Goal: Task Accomplishment & Management: Use online tool/utility

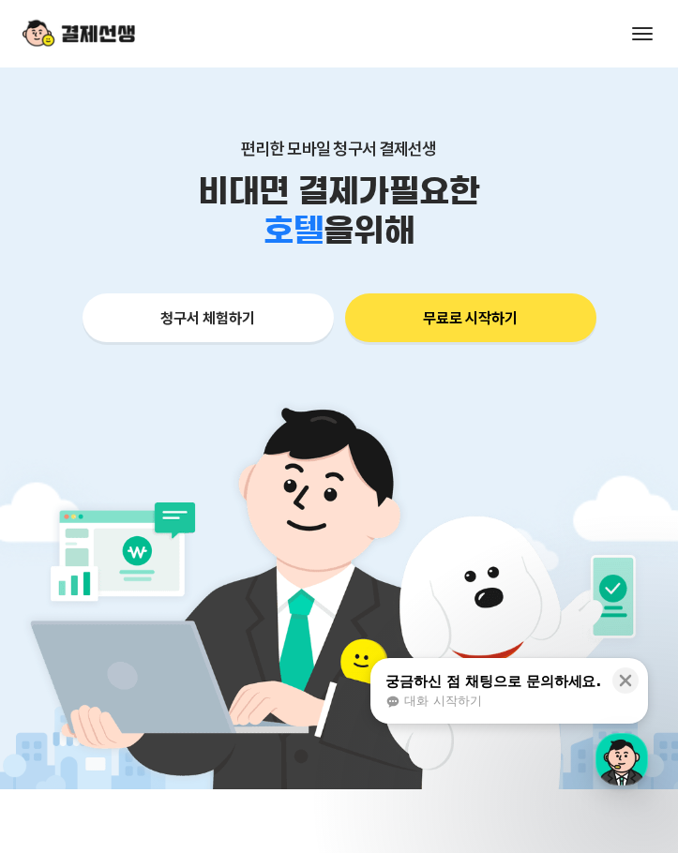
click at [638, 39] on span at bounding box center [642, 39] width 21 height 2
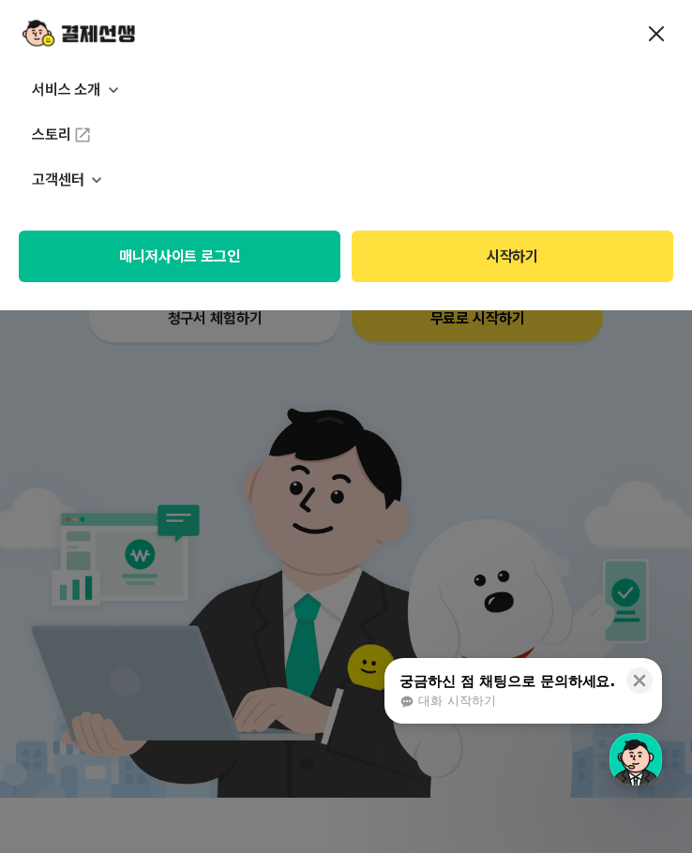
click at [655, 34] on span at bounding box center [656, 34] width 16 height 16
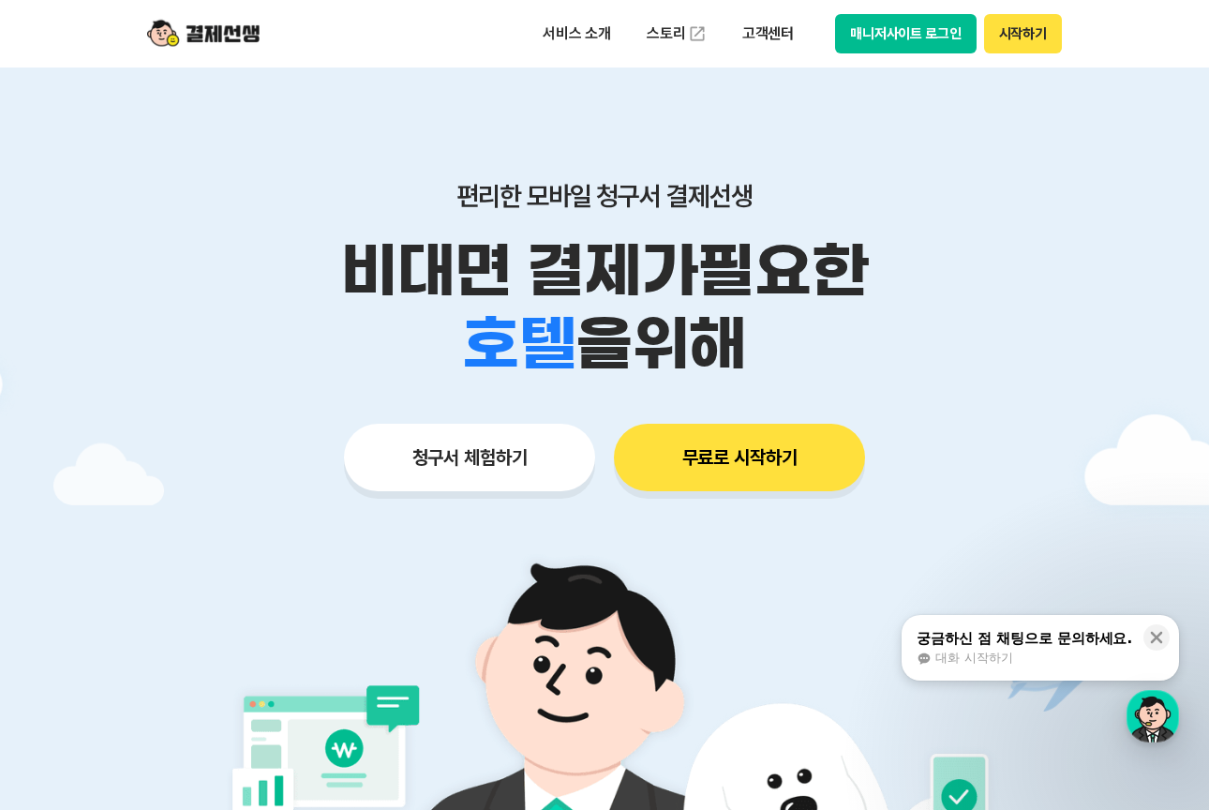
click at [677, 40] on button "매니저사이트 로그인" at bounding box center [905, 33] width 141 height 39
click at [936, 36] on button "매니저사이트 로그인" at bounding box center [905, 33] width 141 height 39
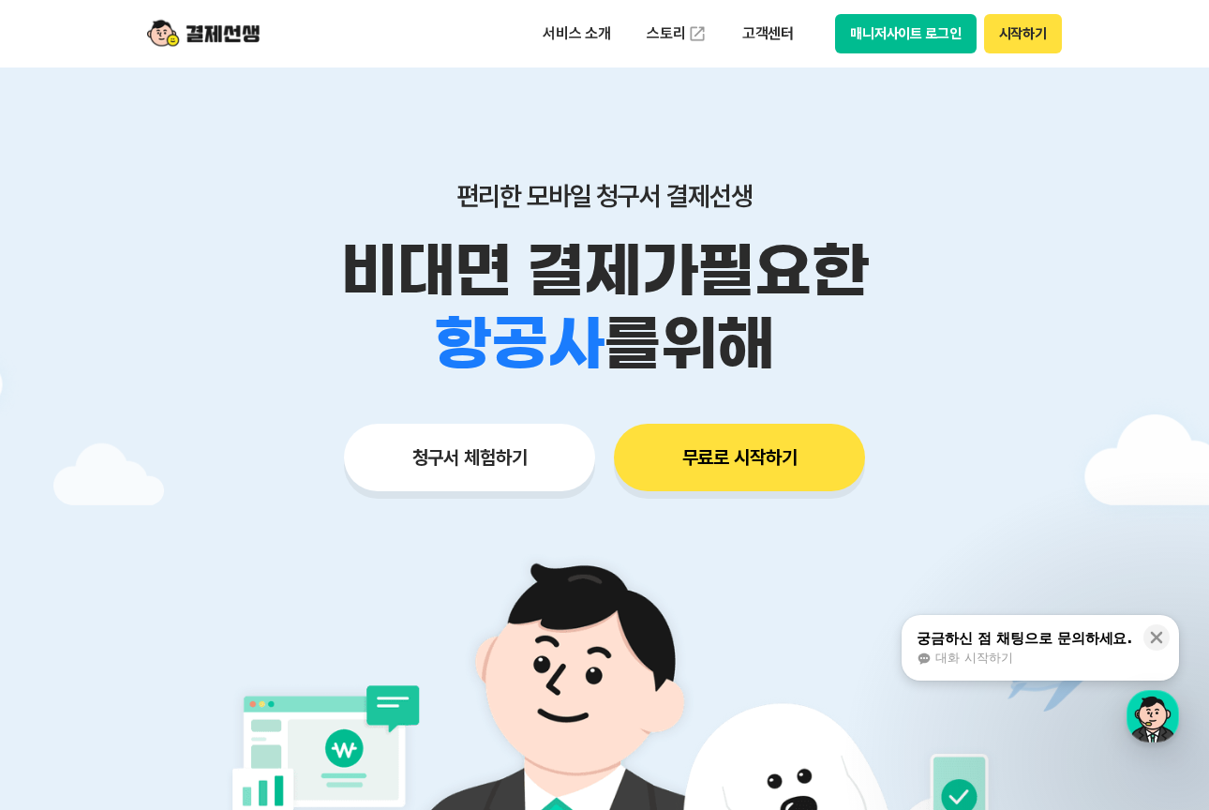
click at [880, 26] on button "매니저사이트 로그인" at bounding box center [905, 33] width 141 height 39
